Goal: Task Accomplishment & Management: Use online tool/utility

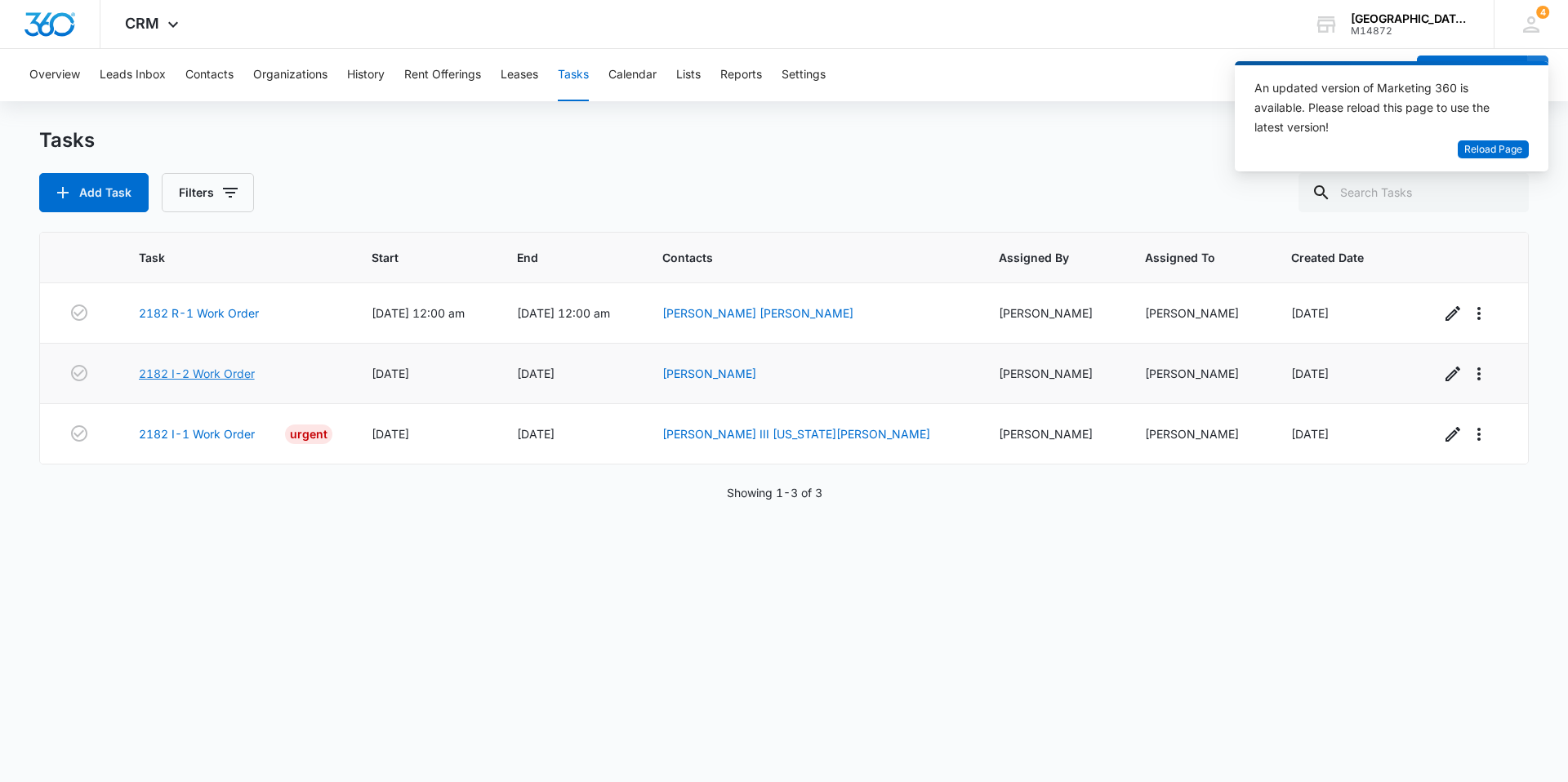
click at [249, 379] on link "2182 I-2 Work Order" at bounding box center [197, 373] width 116 height 17
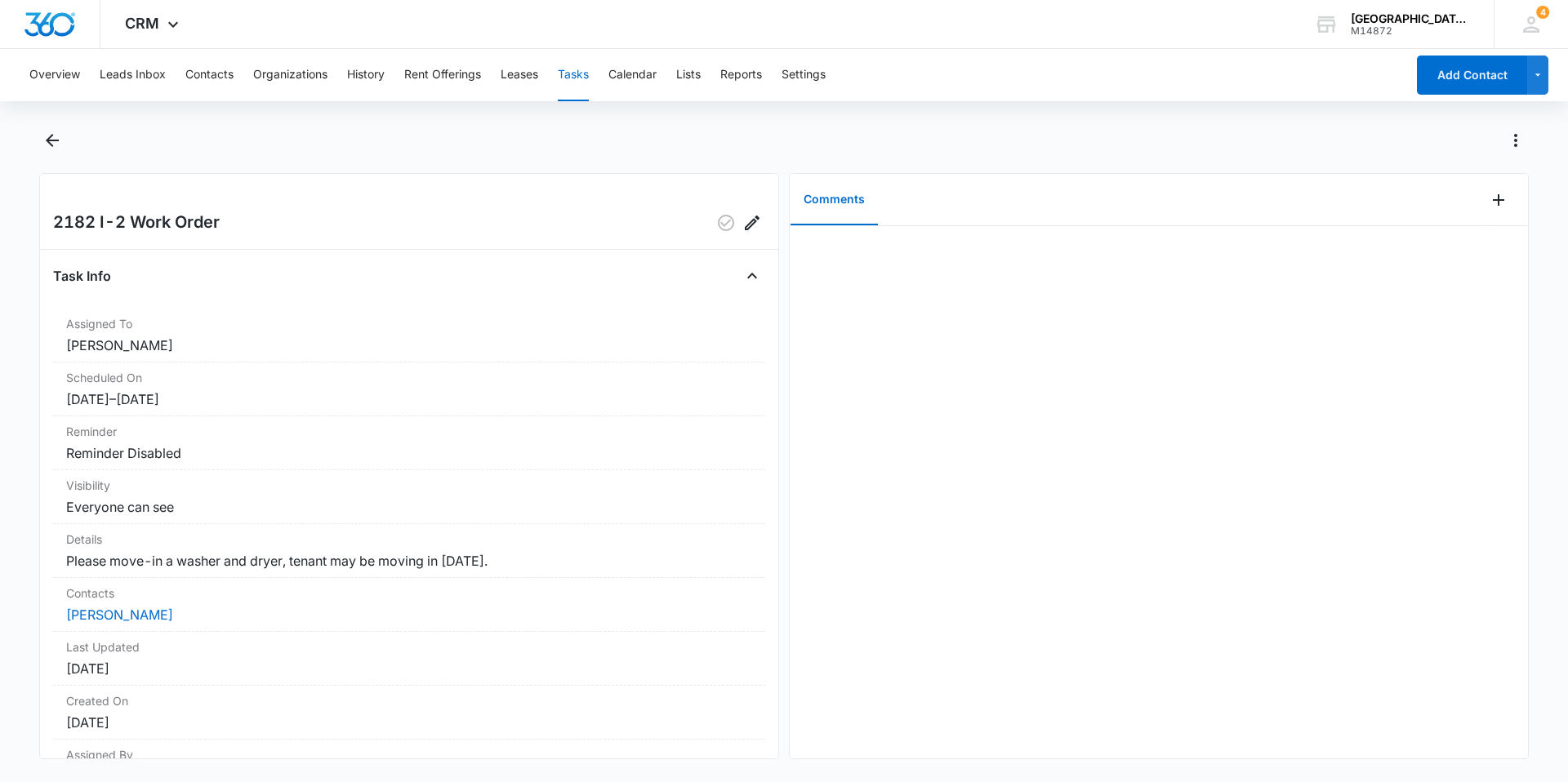
drag, startPoint x: 161, startPoint y: 410, endPoint x: 284, endPoint y: 285, distance: 175.4
click at [284, 285] on div "Task Info" at bounding box center [409, 276] width 712 height 26
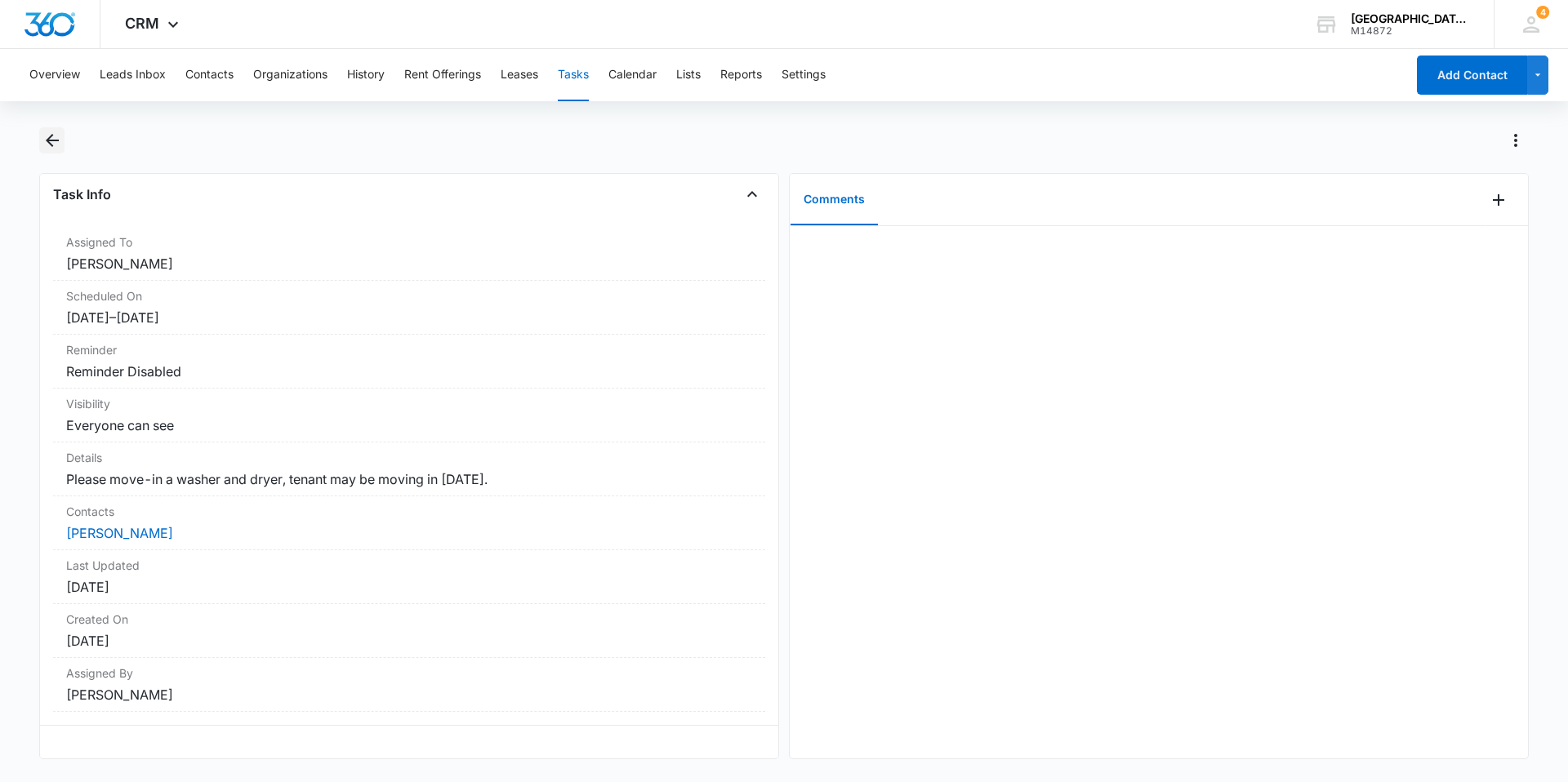
click at [56, 140] on icon "Back" at bounding box center [52, 140] width 13 height 13
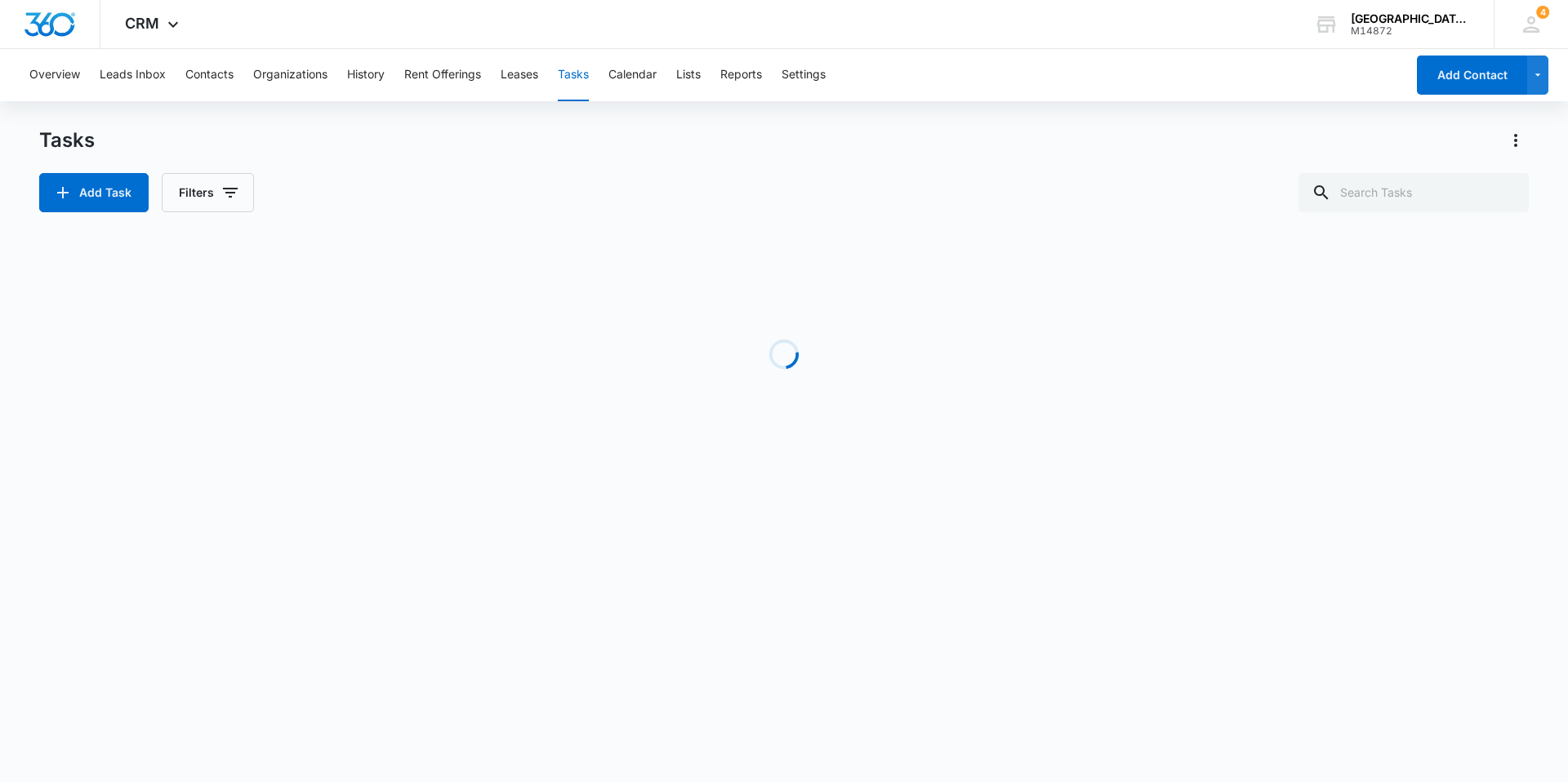
drag, startPoint x: 59, startPoint y: 140, endPoint x: 148, endPoint y: 115, distance: 92.4
click at [147, 114] on div "Overview Leads Inbox Contacts Organizations History Rent Offerings Leases Tasks…" at bounding box center [784, 273] width 1568 height 448
